Goal: Task Accomplishment & Management: Use online tool/utility

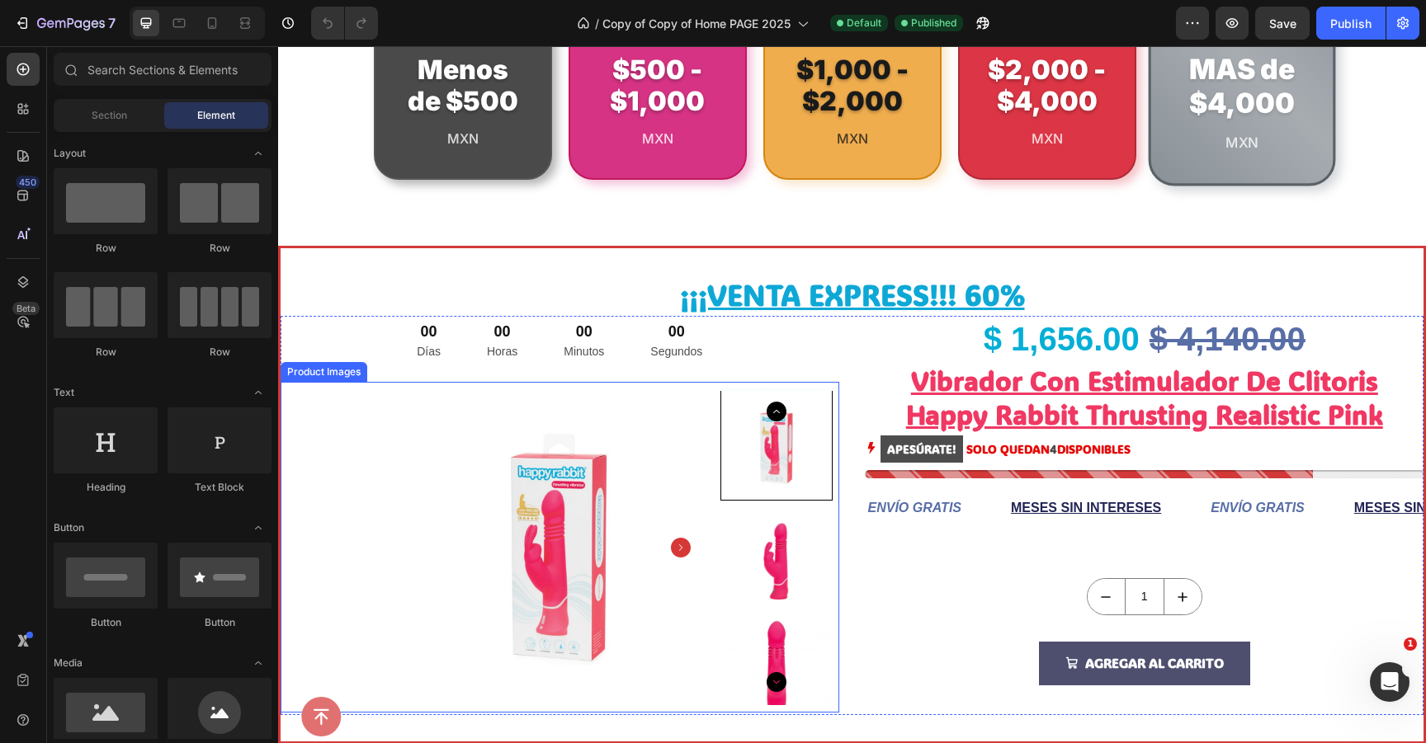
scroll to position [766, 0]
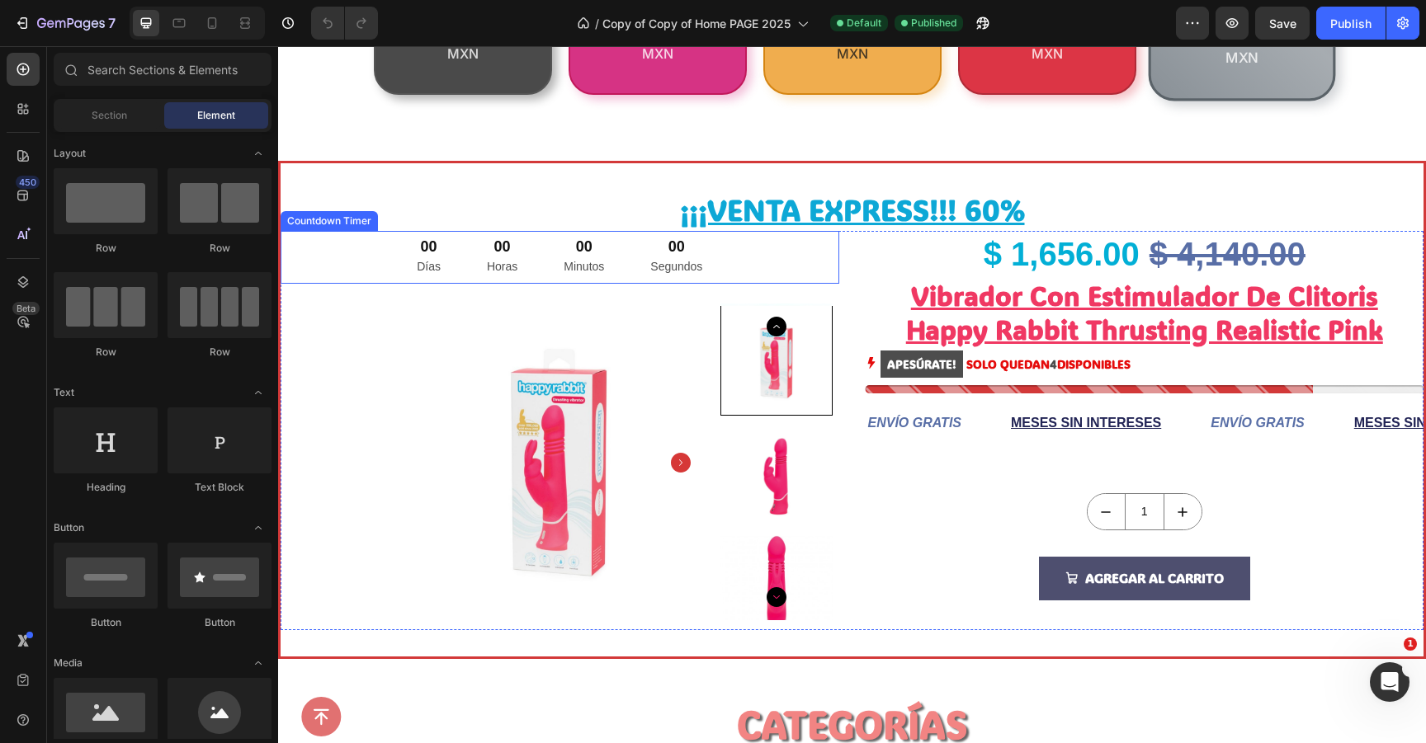
click at [532, 262] on div "00 Horas" at bounding box center [502, 258] width 70 height 54
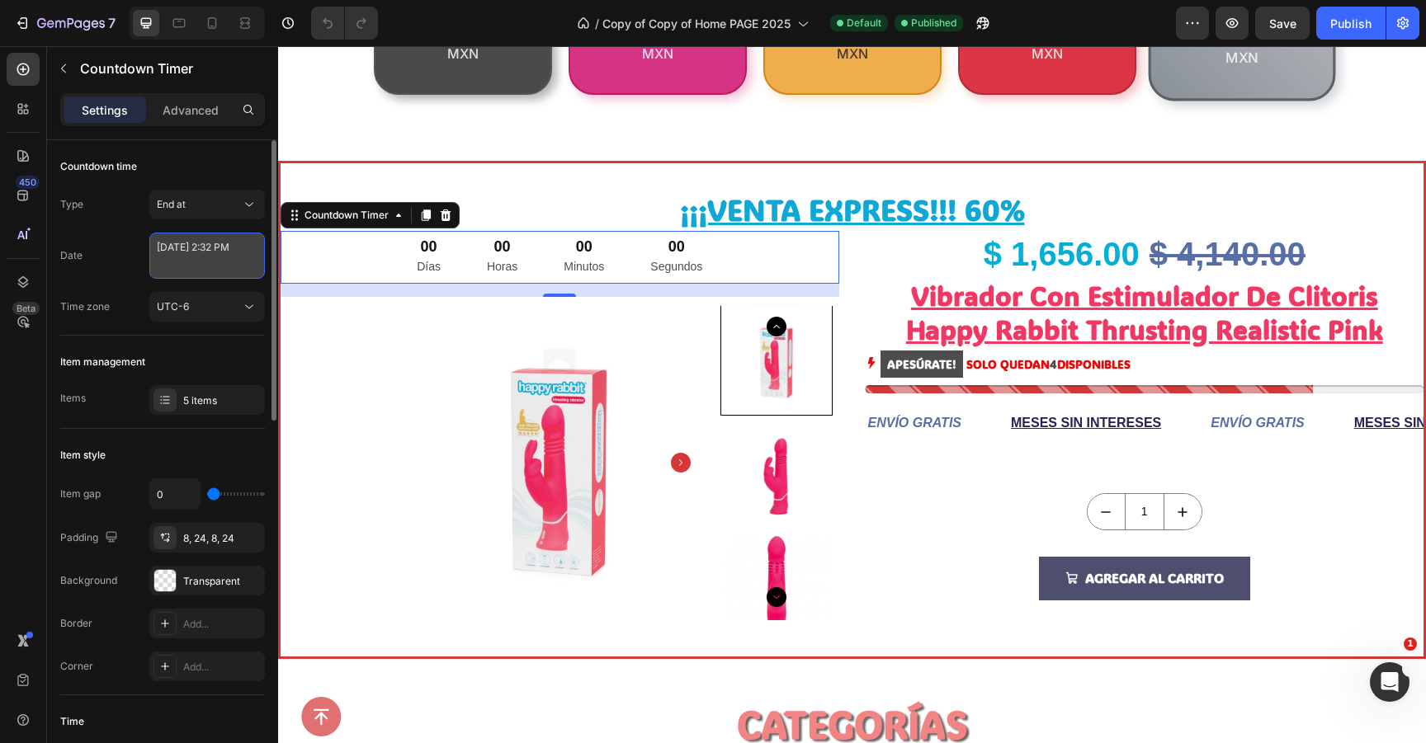
select select "14"
select select "32"
select select "false"
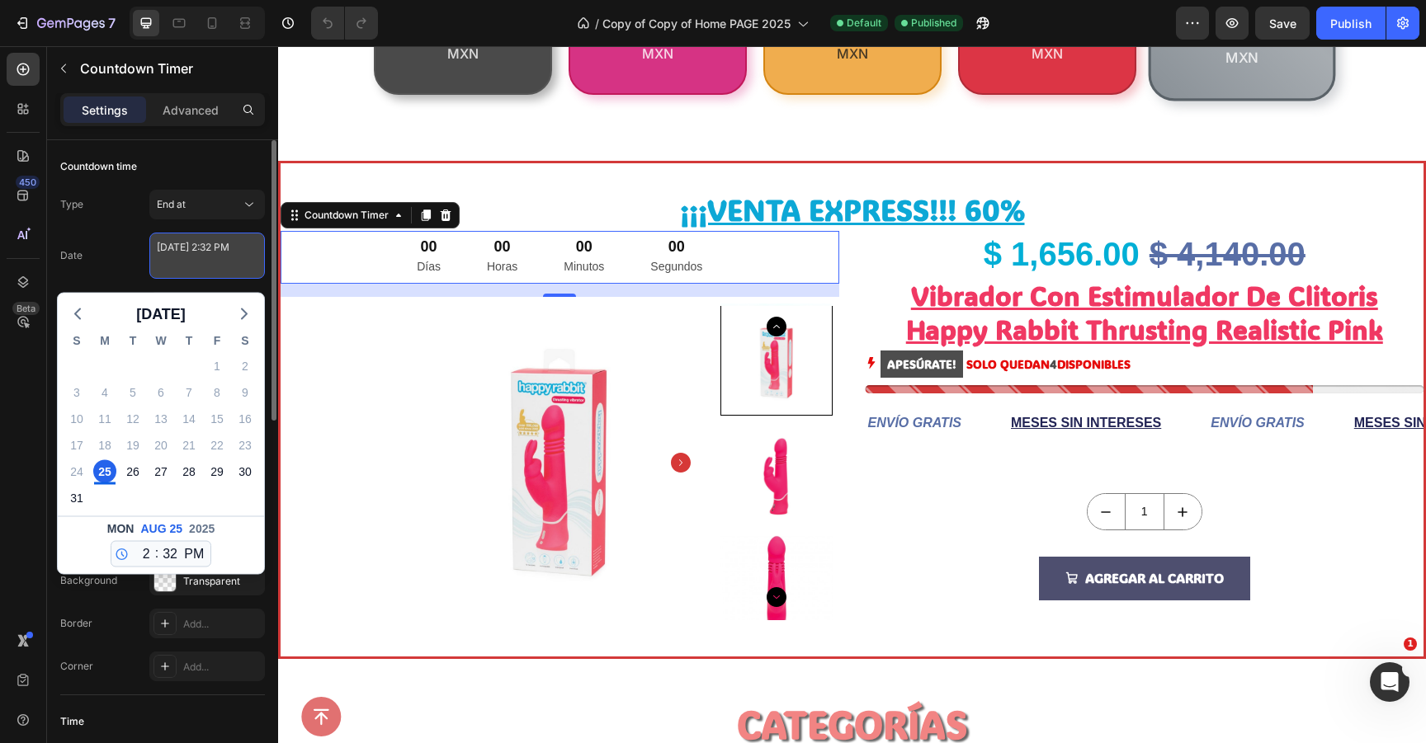
click at [198, 254] on textarea "[DATE] 2:32 PM" at bounding box center [207, 256] width 116 height 46
click at [235, 314] on icon "button" at bounding box center [244, 314] width 20 height 20
click at [115, 365] on div "1" at bounding box center [104, 366] width 23 height 23
type textarea "[DATE] 2:32 PM"
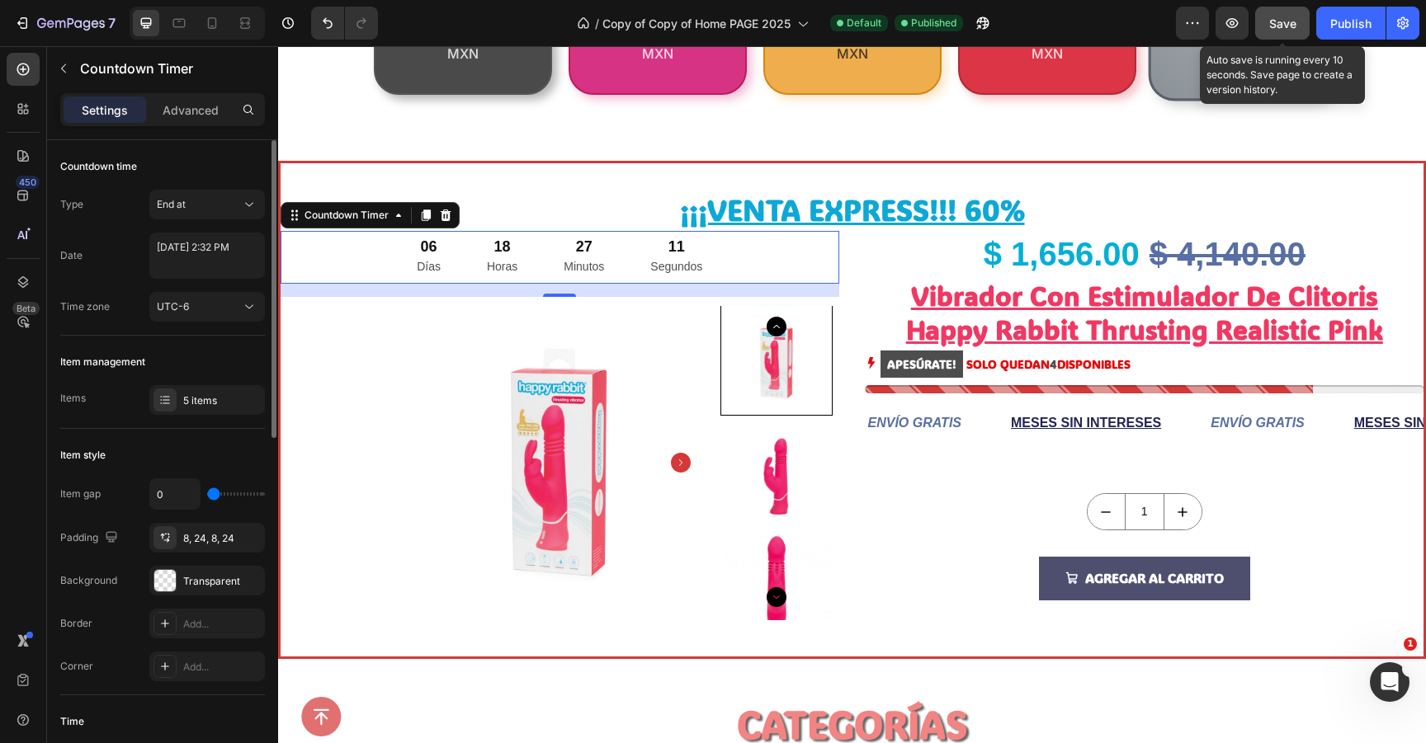
click at [1268, 29] on button "Save" at bounding box center [1282, 23] width 54 height 33
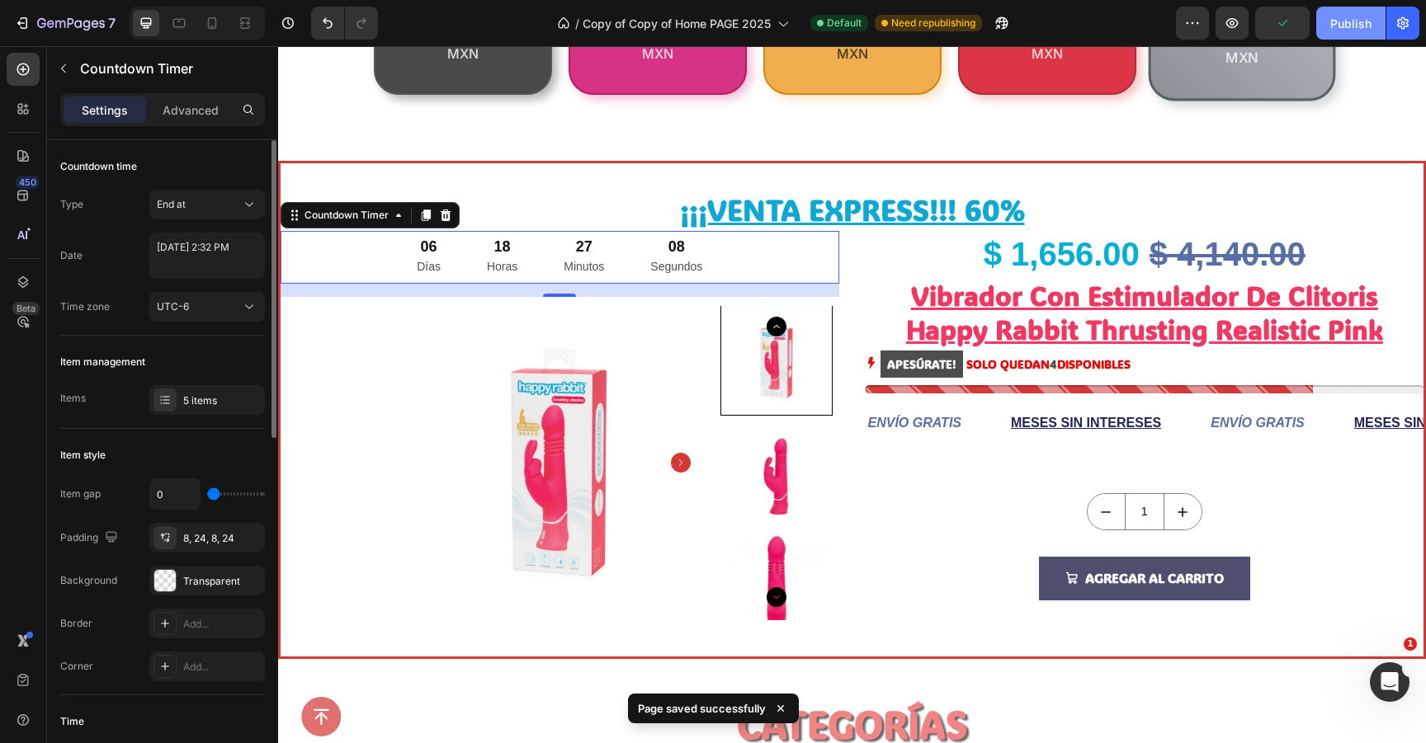
click at [1329, 21] on button "Publish" at bounding box center [1350, 23] width 69 height 33
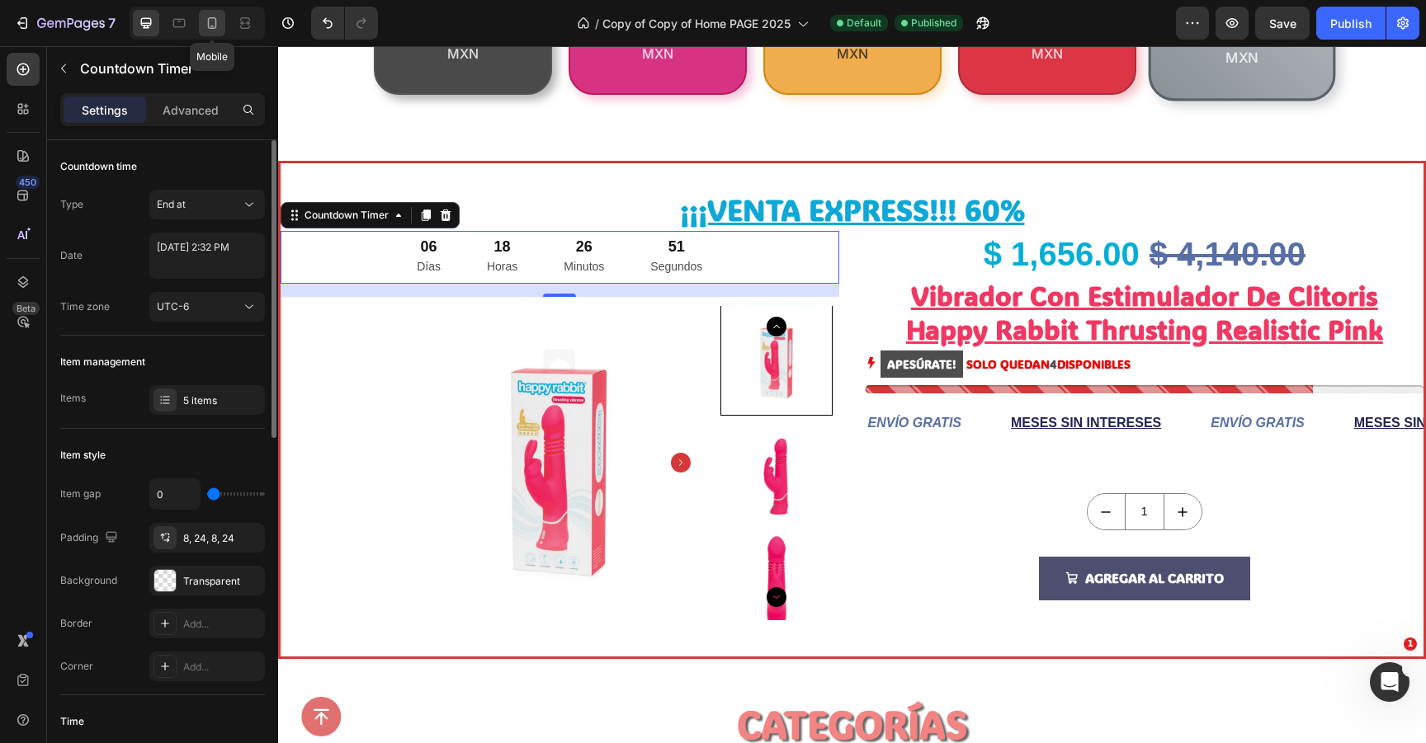
click at [214, 17] on icon at bounding box center [212, 23] width 9 height 12
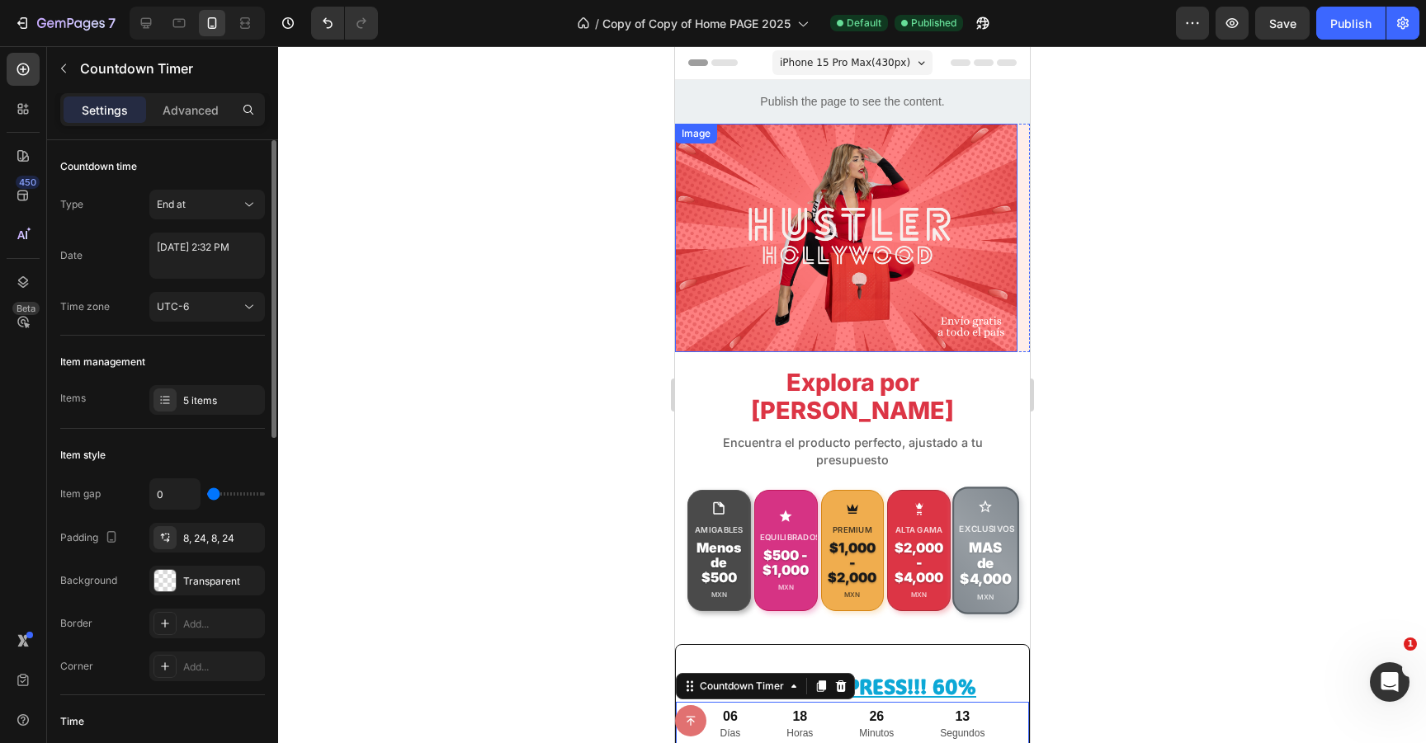
scroll to position [2, 0]
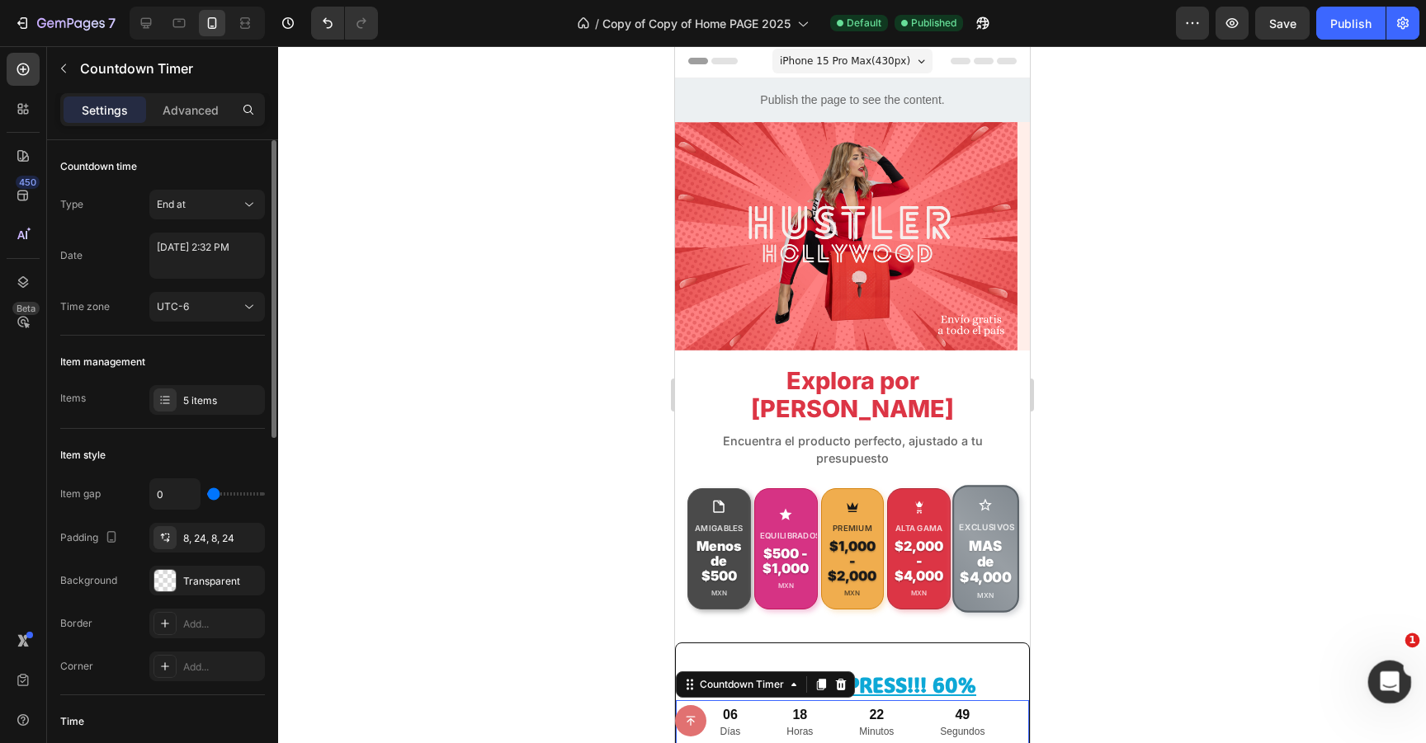
click at [1369, 663] on div "Abrir Intercom Messenger" at bounding box center [1387, 680] width 40 height 40
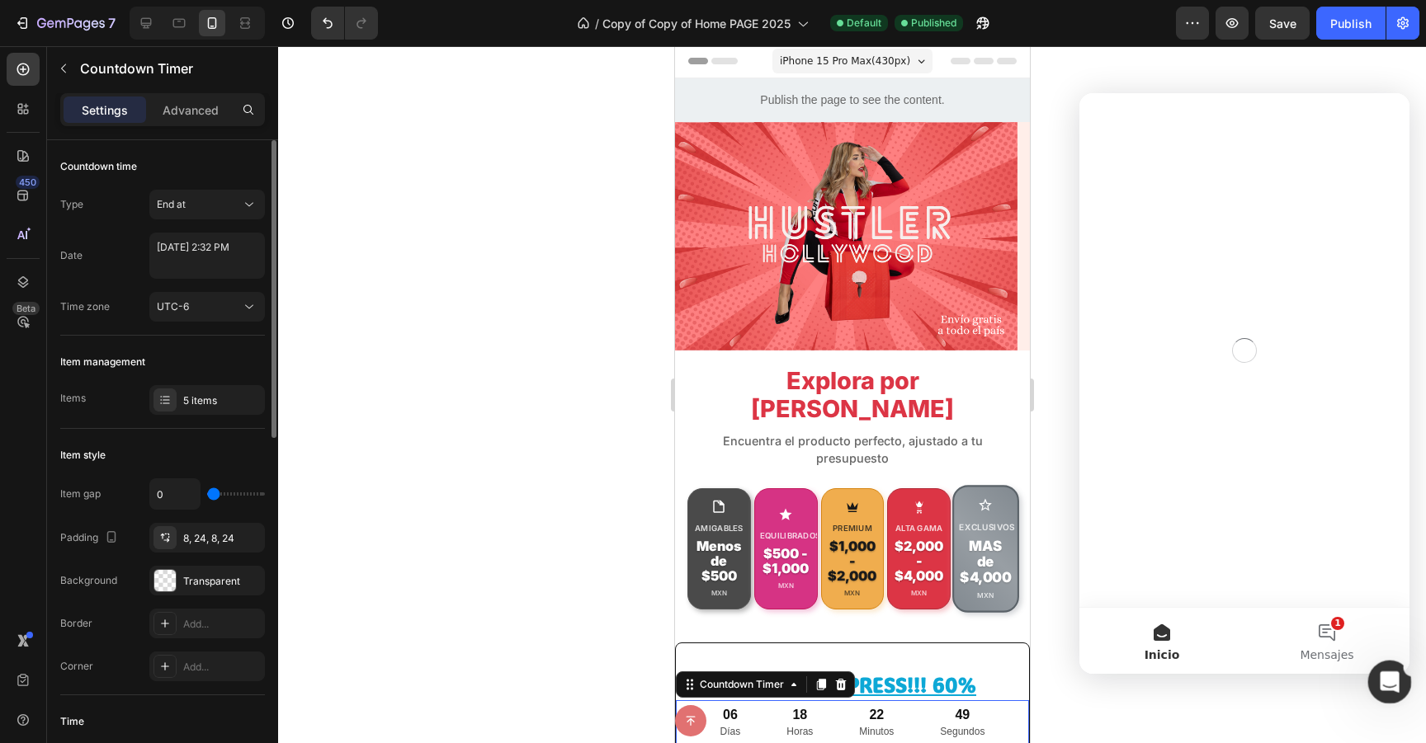
scroll to position [0, 0]
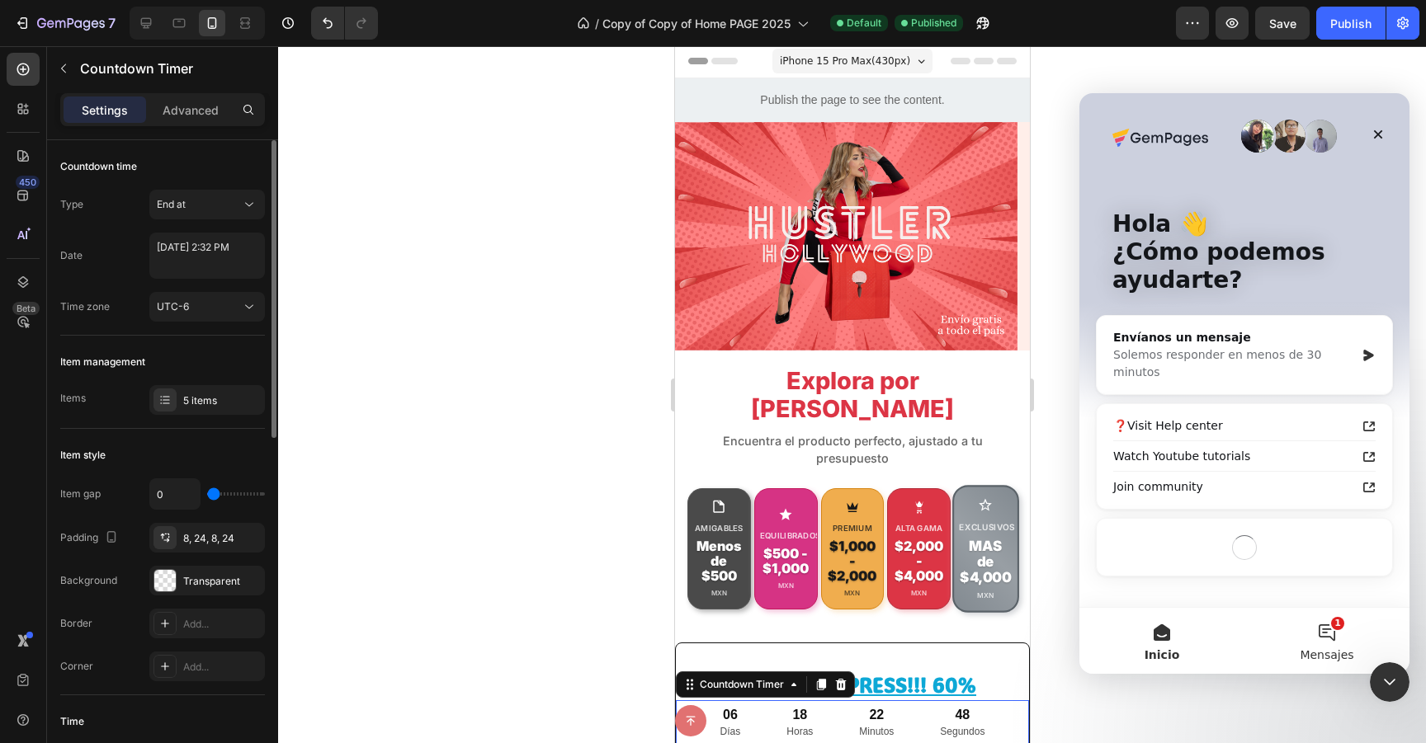
click at [1351, 640] on button "1 Mensajes" at bounding box center [1326, 641] width 165 height 66
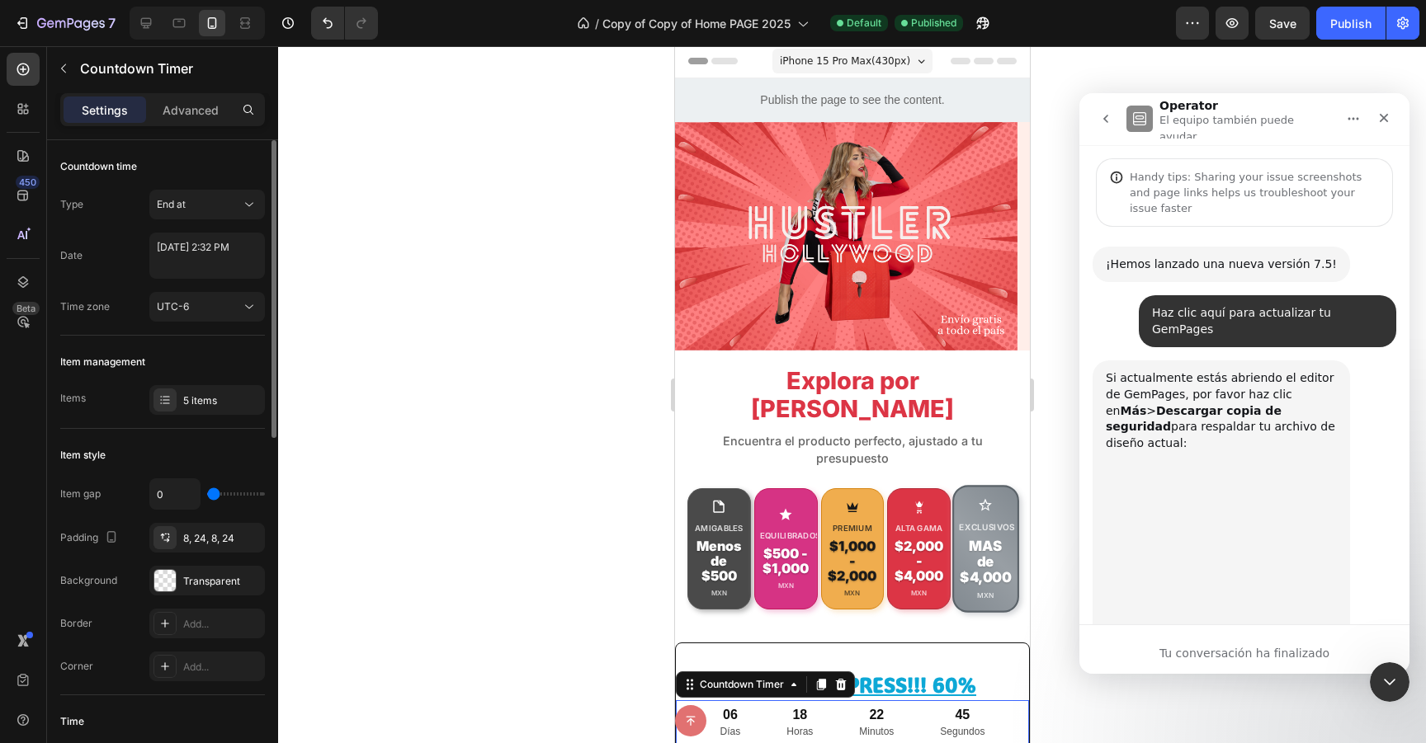
scroll to position [101, 0]
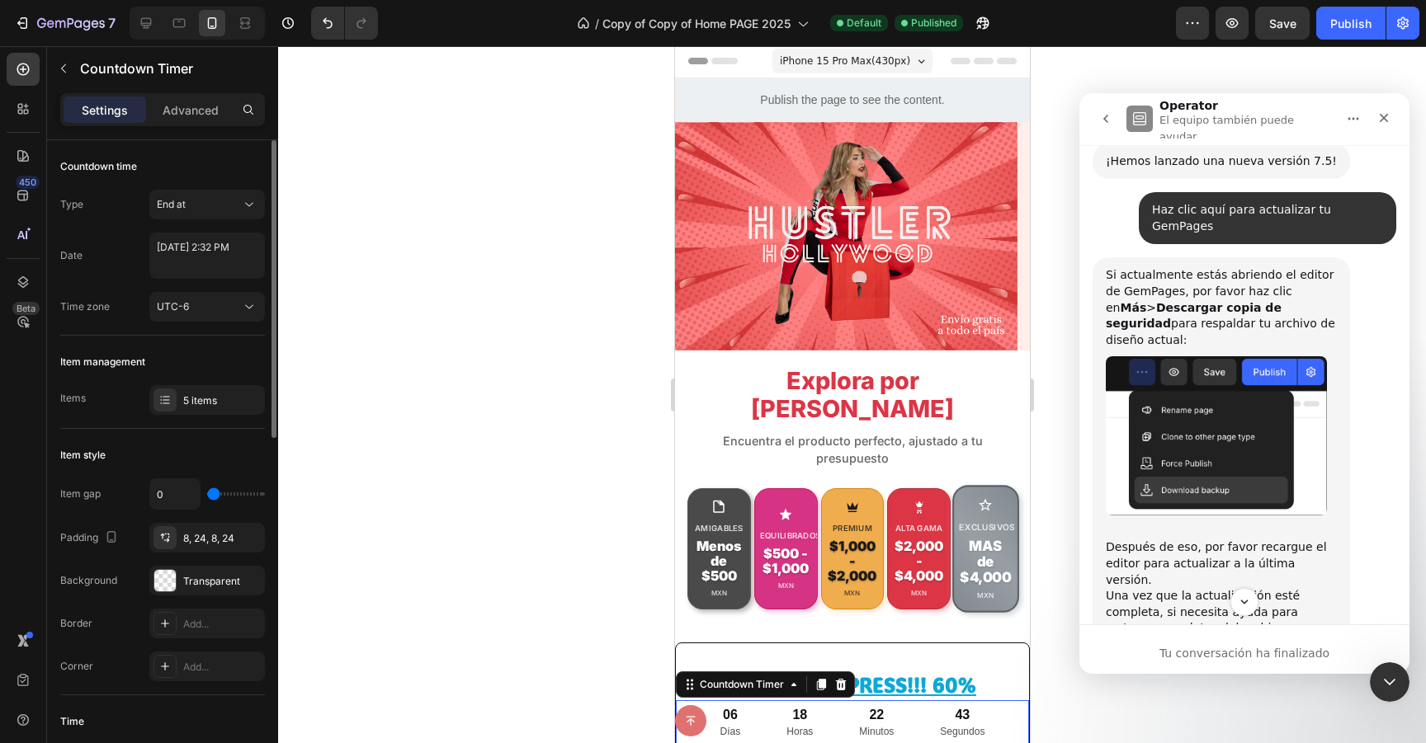
click at [1319, 565] on div "Después de eso, por favor recargue el editor para actualizar a la última versió…" at bounding box center [1221, 613] width 231 height 178
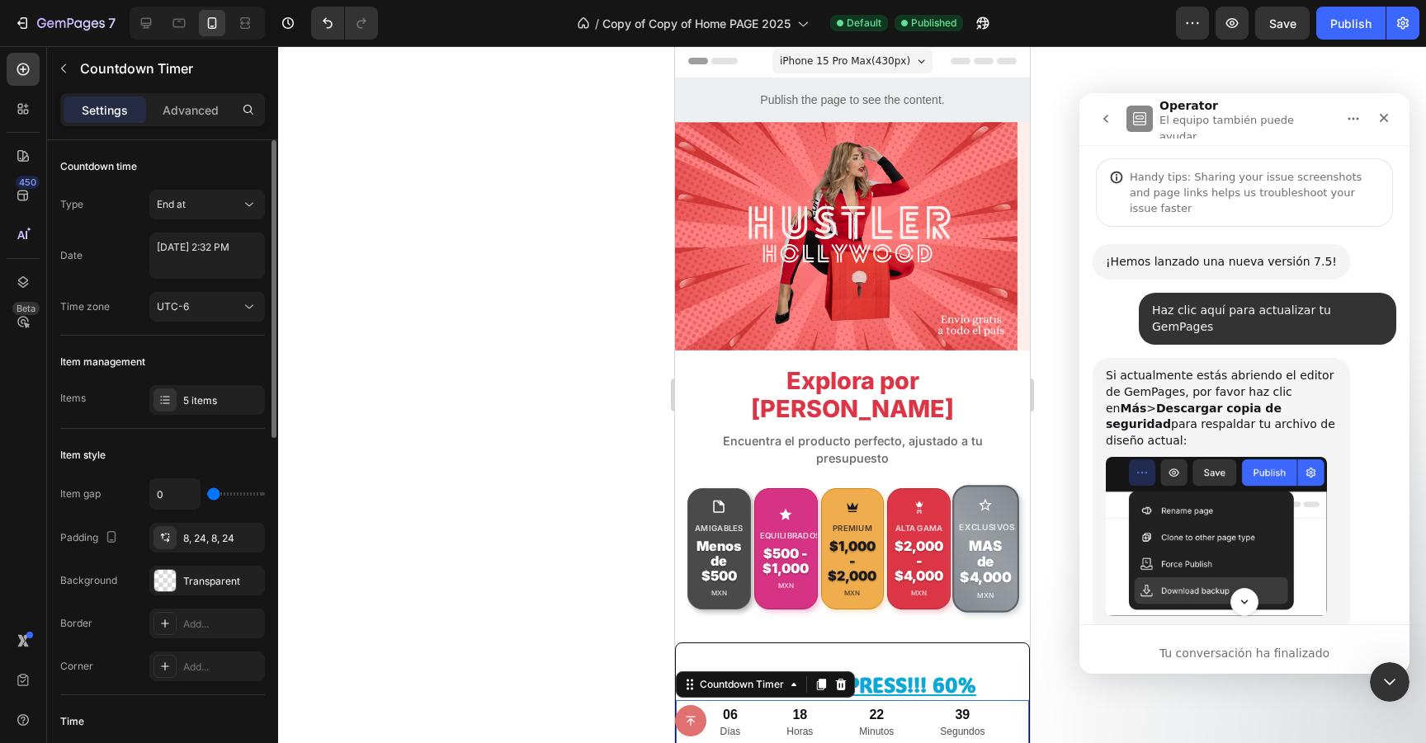
click at [1097, 112] on button "go back" at bounding box center [1105, 118] width 31 height 31
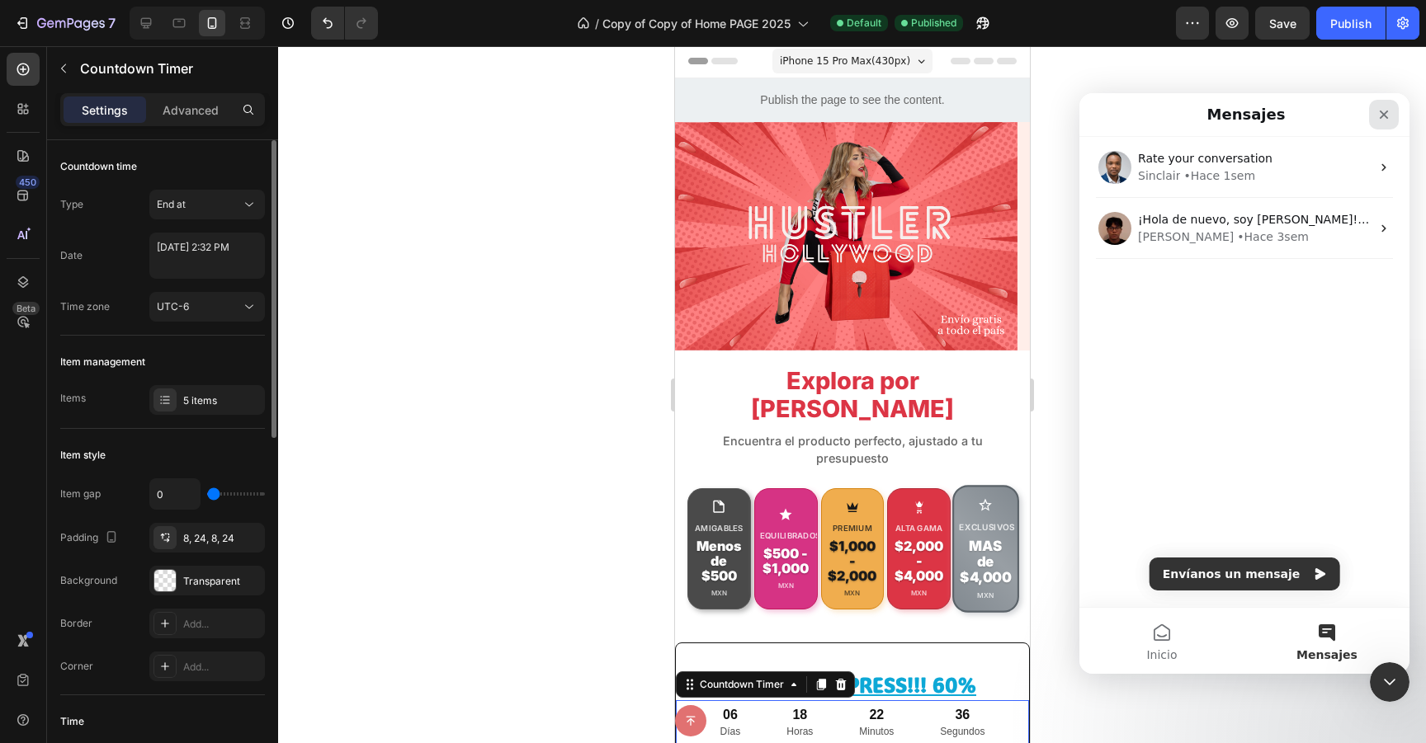
click at [1378, 114] on icon "Cerrar" at bounding box center [1383, 114] width 13 height 13
